Goal: Find specific page/section: Find specific page/section

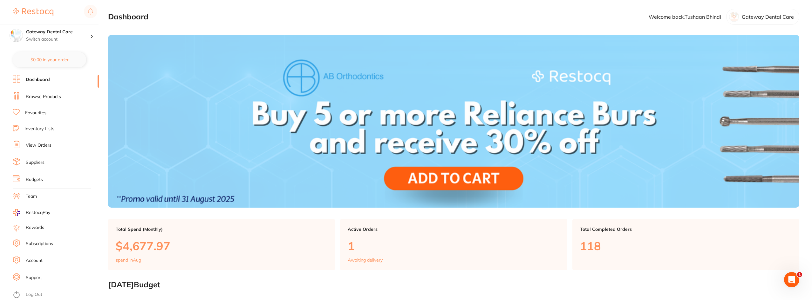
click at [51, 99] on link "Browse Products" at bounding box center [43, 97] width 35 height 6
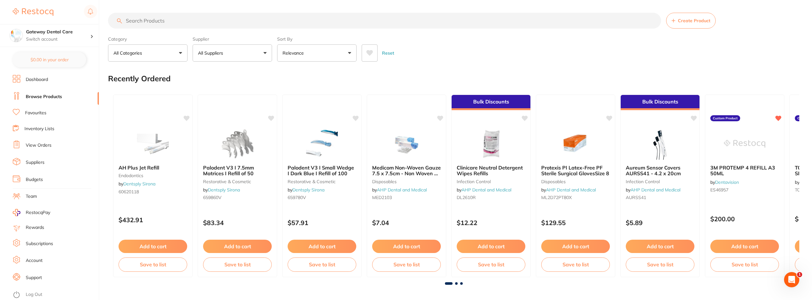
click at [42, 113] on link "Favourites" at bounding box center [35, 113] width 21 height 6
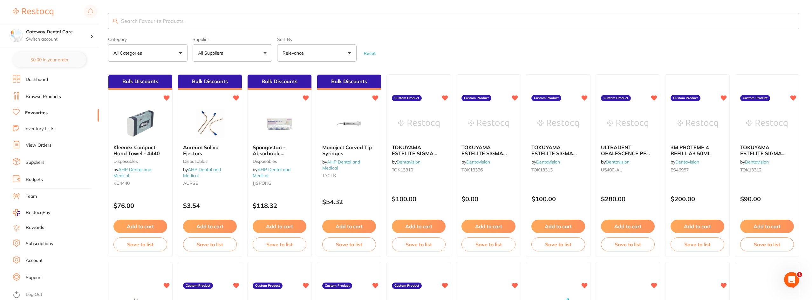
click at [148, 17] on input "search" at bounding box center [453, 21] width 691 height 17
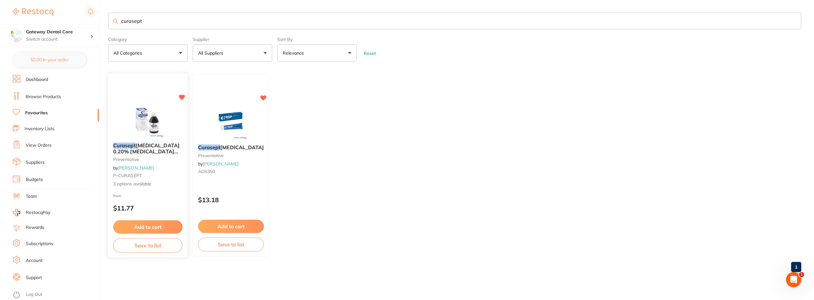
type input "curasept"
click at [164, 147] on span "[MEDICAL_DATA] 0.20% [MEDICAL_DATA] Range" at bounding box center [146, 151] width 66 height 18
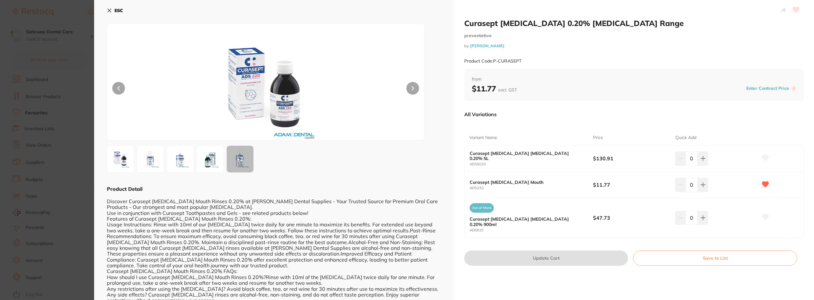
click at [40, 144] on section "Curasept [MEDICAL_DATA] 0.20% [MEDICAL_DATA] Range preventative by [PERSON_NAME…" at bounding box center [407, 150] width 814 height 300
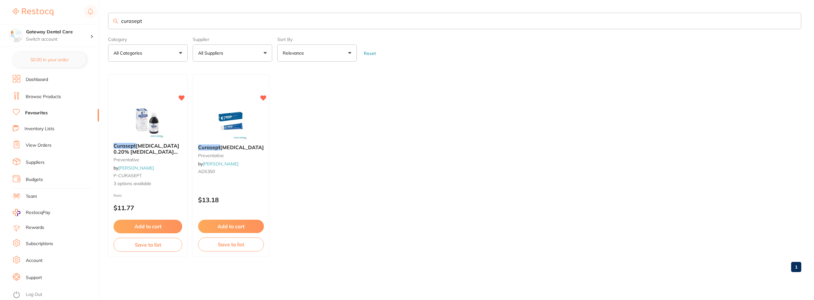
click at [36, 94] on link "Browse Products" at bounding box center [43, 97] width 35 height 6
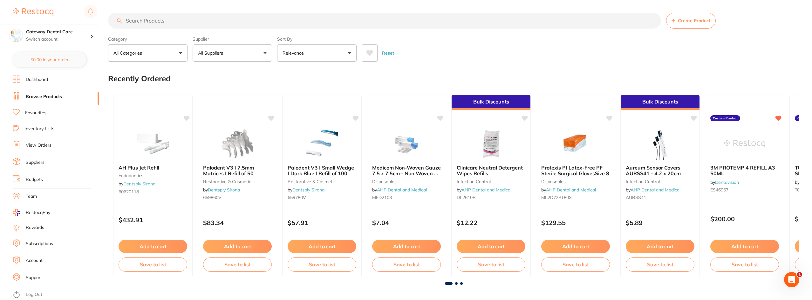
click at [154, 21] on input "search" at bounding box center [384, 21] width 553 height 16
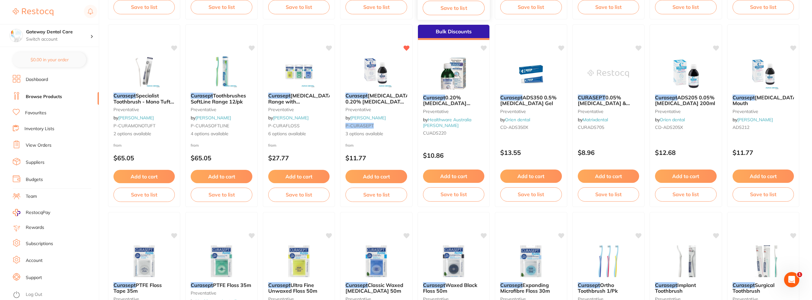
scroll to position [254, 0]
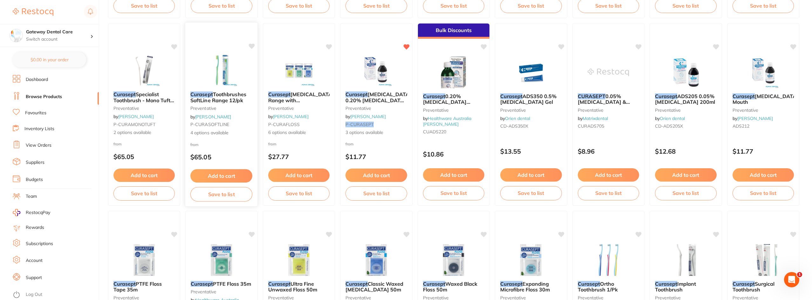
type input "curasept"
